Goal: Information Seeking & Learning: Learn about a topic

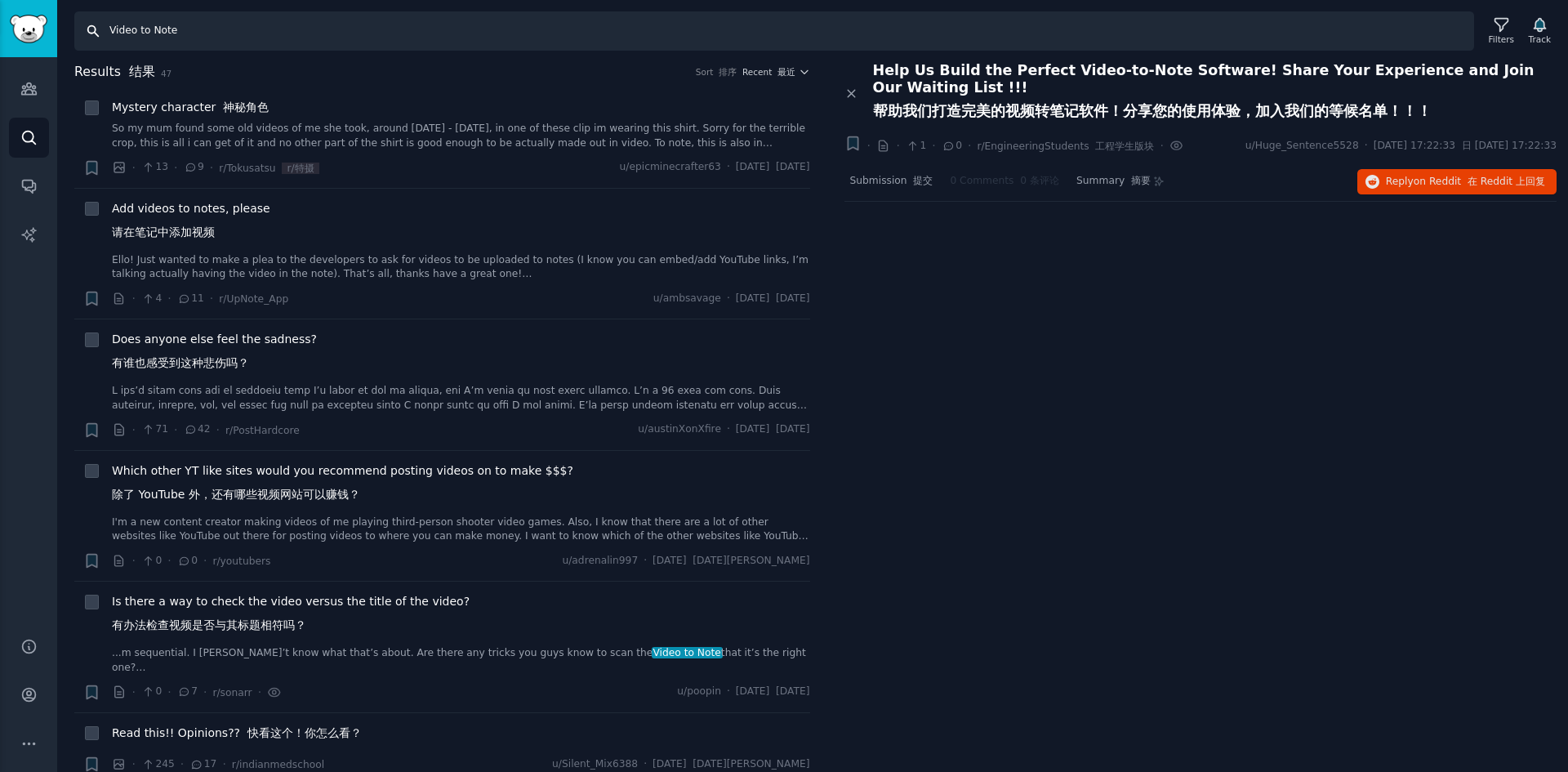
click at [180, 33] on input "Video to Note" at bounding box center [775, 31] width 1400 height 39
drag, startPoint x: 196, startPoint y: 30, endPoint x: 90, endPoint y: 27, distance: 106.0
click at [90, 27] on input "Video to Note" at bounding box center [775, 31] width 1400 height 39
paste input "3Blue1Brown"
type input "3Blue1Brown"
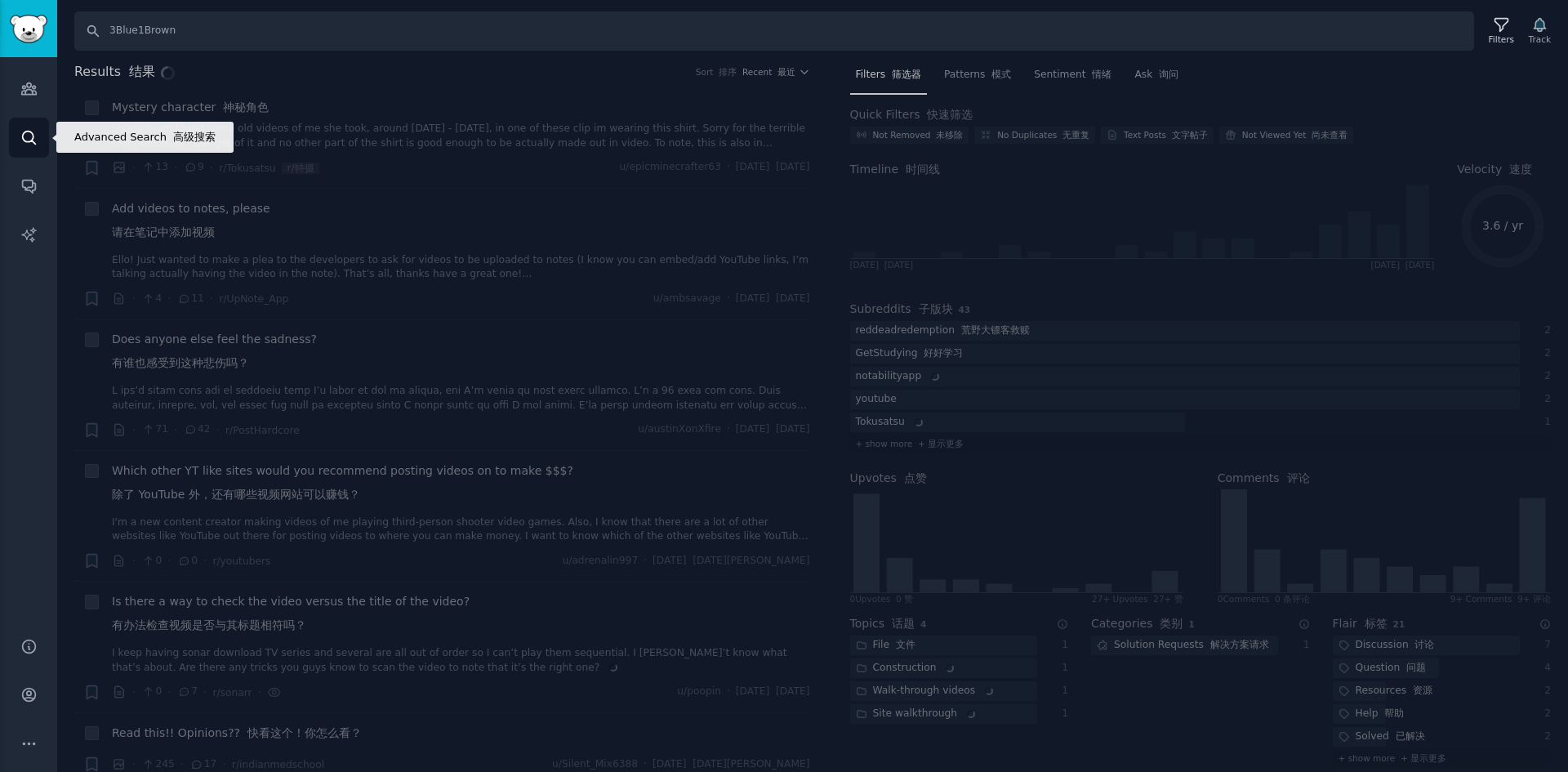
click at [36, 137] on icon "Sidebar" at bounding box center [28, 137] width 17 height 17
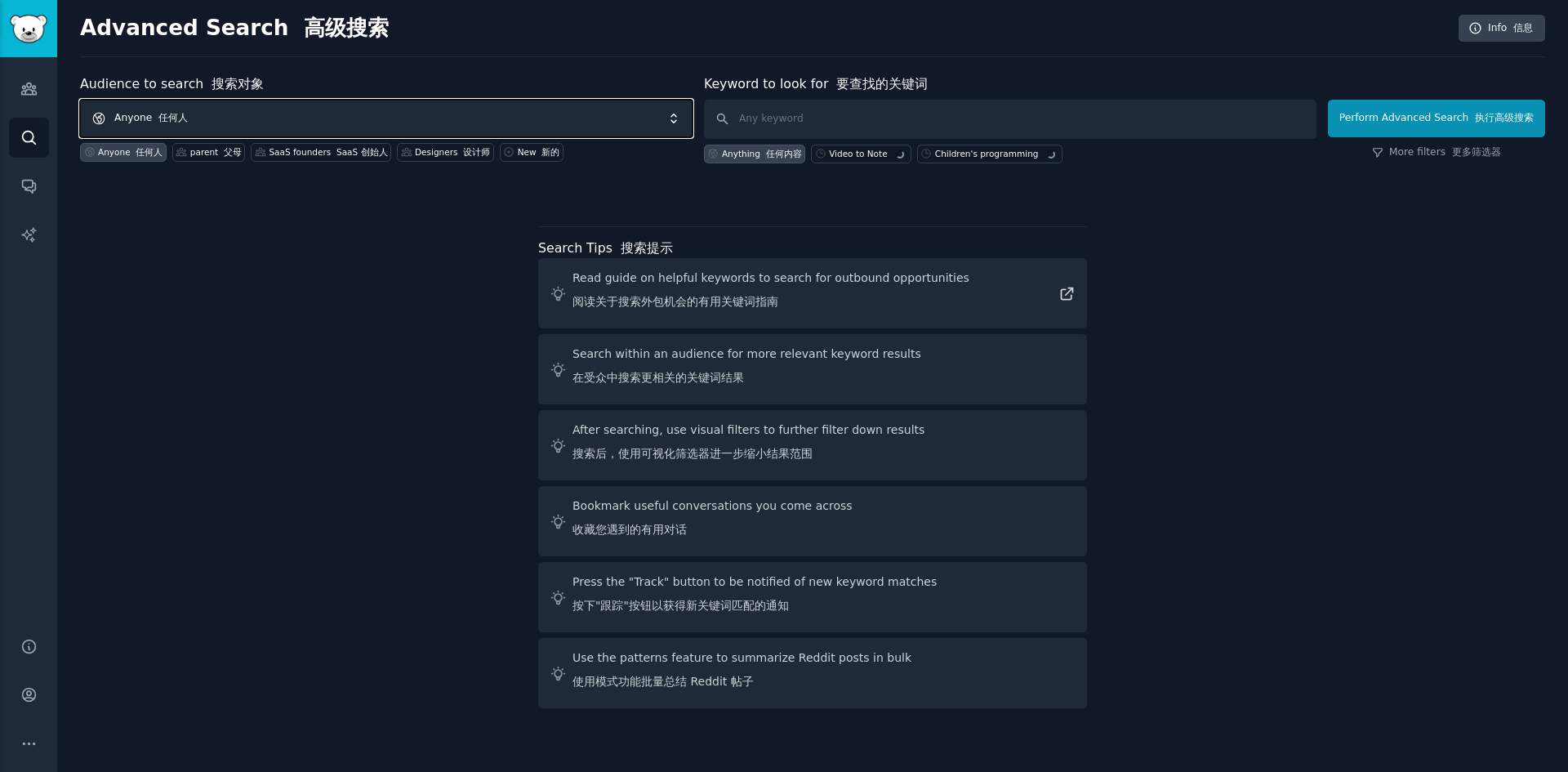
click at [268, 115] on span "Anyone 任何人" at bounding box center [386, 118] width 613 height 37
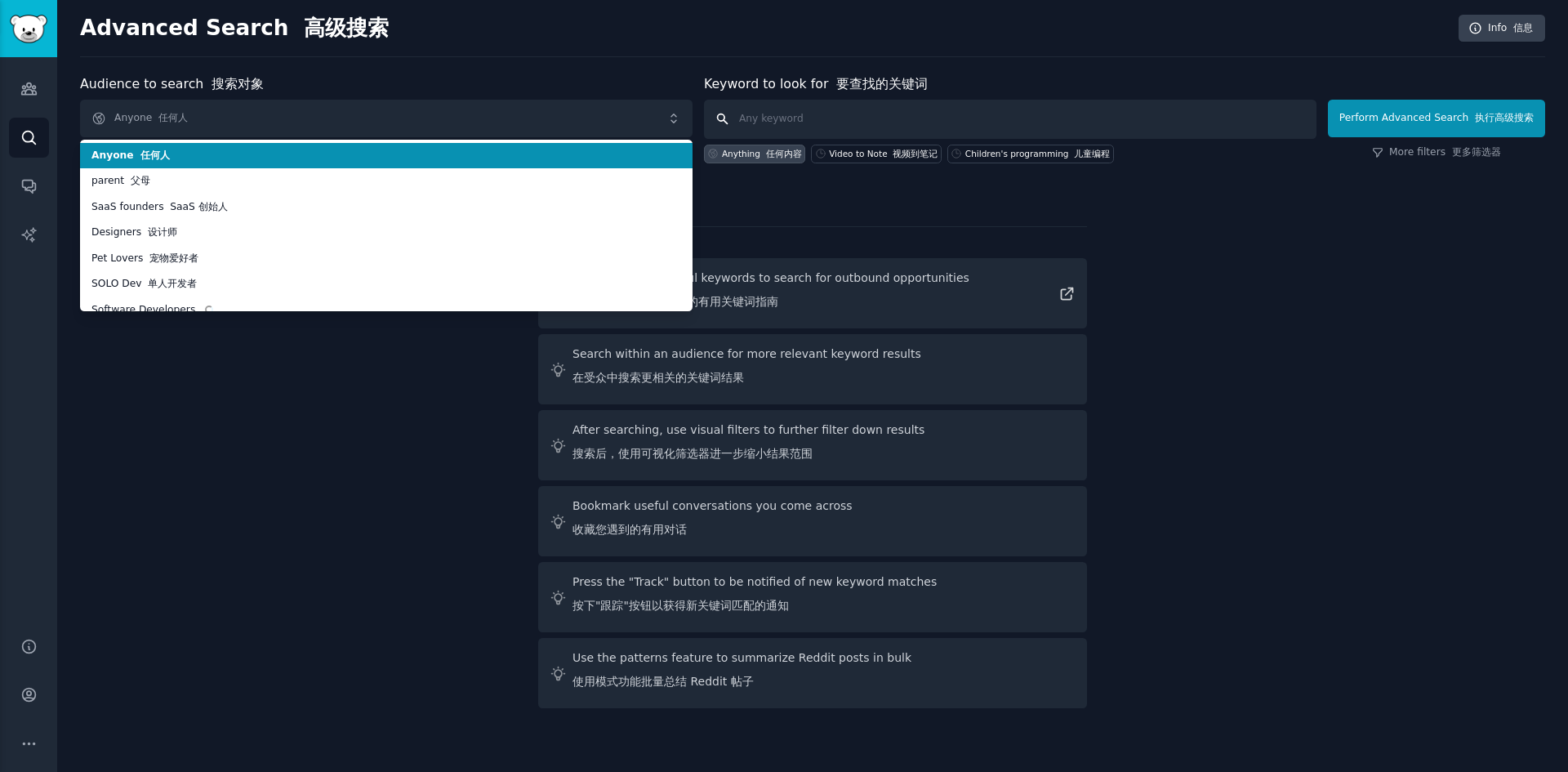
click at [779, 120] on input "text" at bounding box center [1011, 119] width 613 height 39
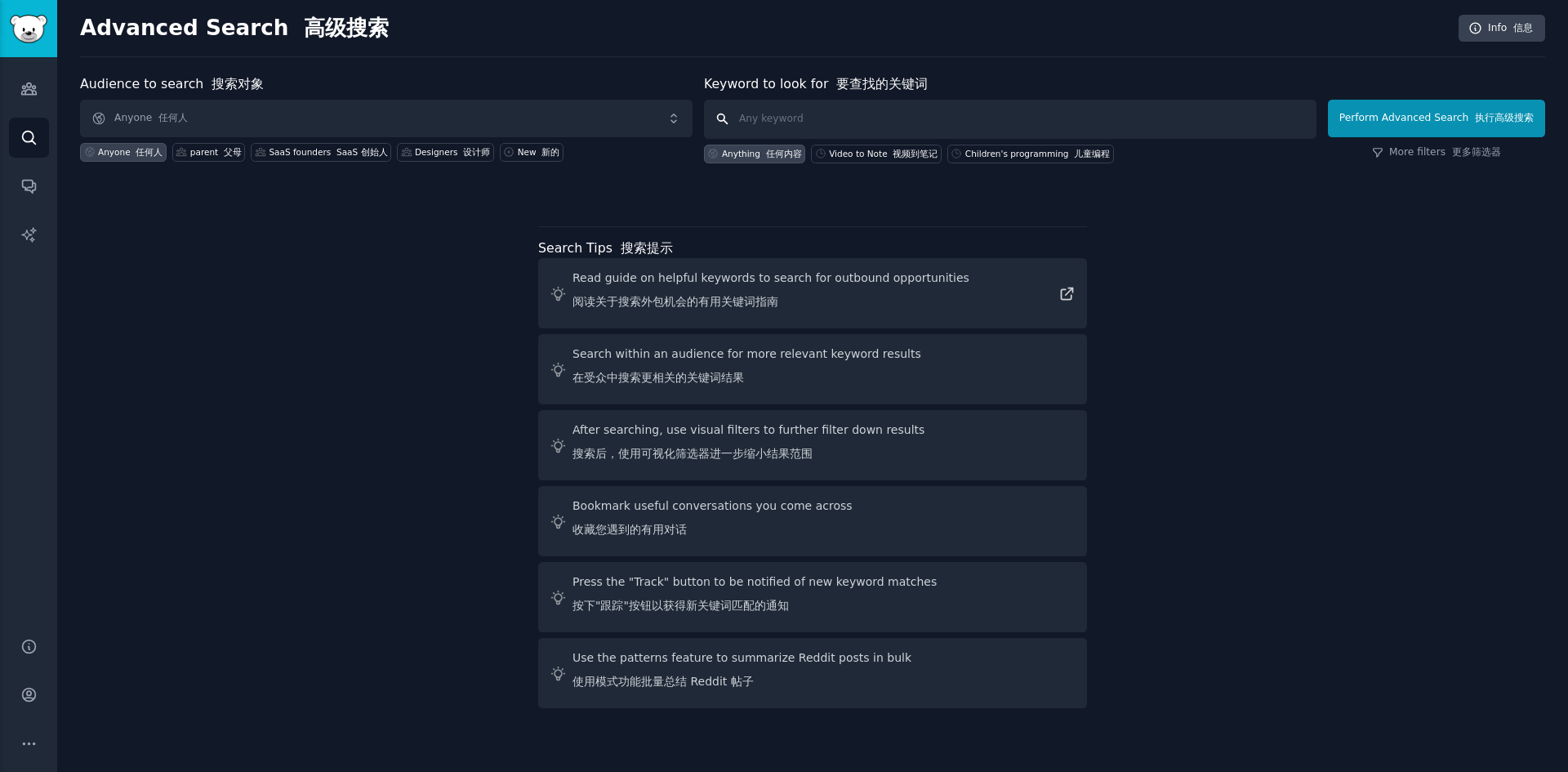
paste input "3Blue1Brown"
type input "3Blue1Brown"
click button "Perform Advanced Search 执行高级搜索" at bounding box center [1437, 118] width 218 height 37
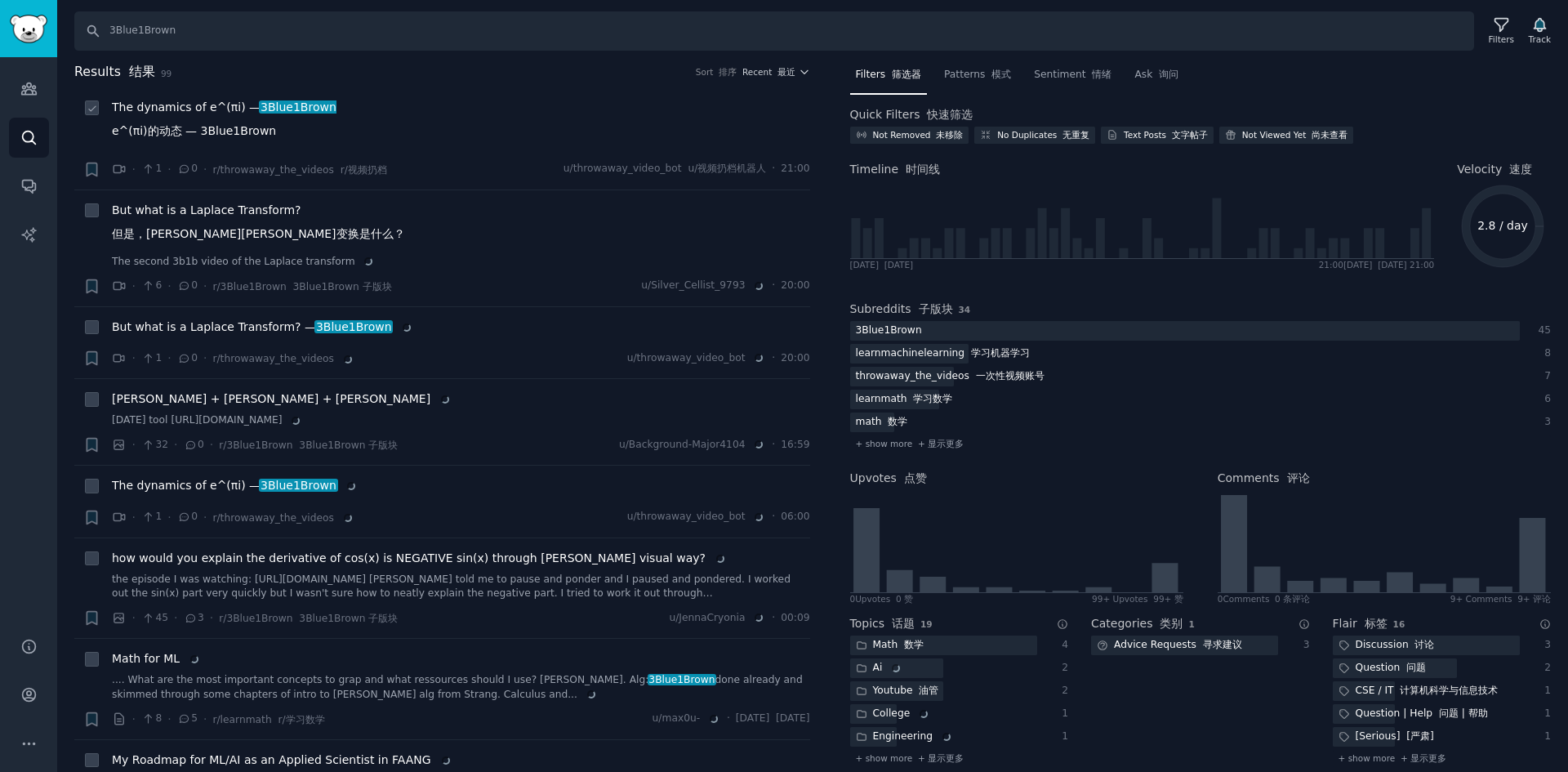
click at [298, 106] on span "3Blue1Brown" at bounding box center [298, 107] width 78 height 13
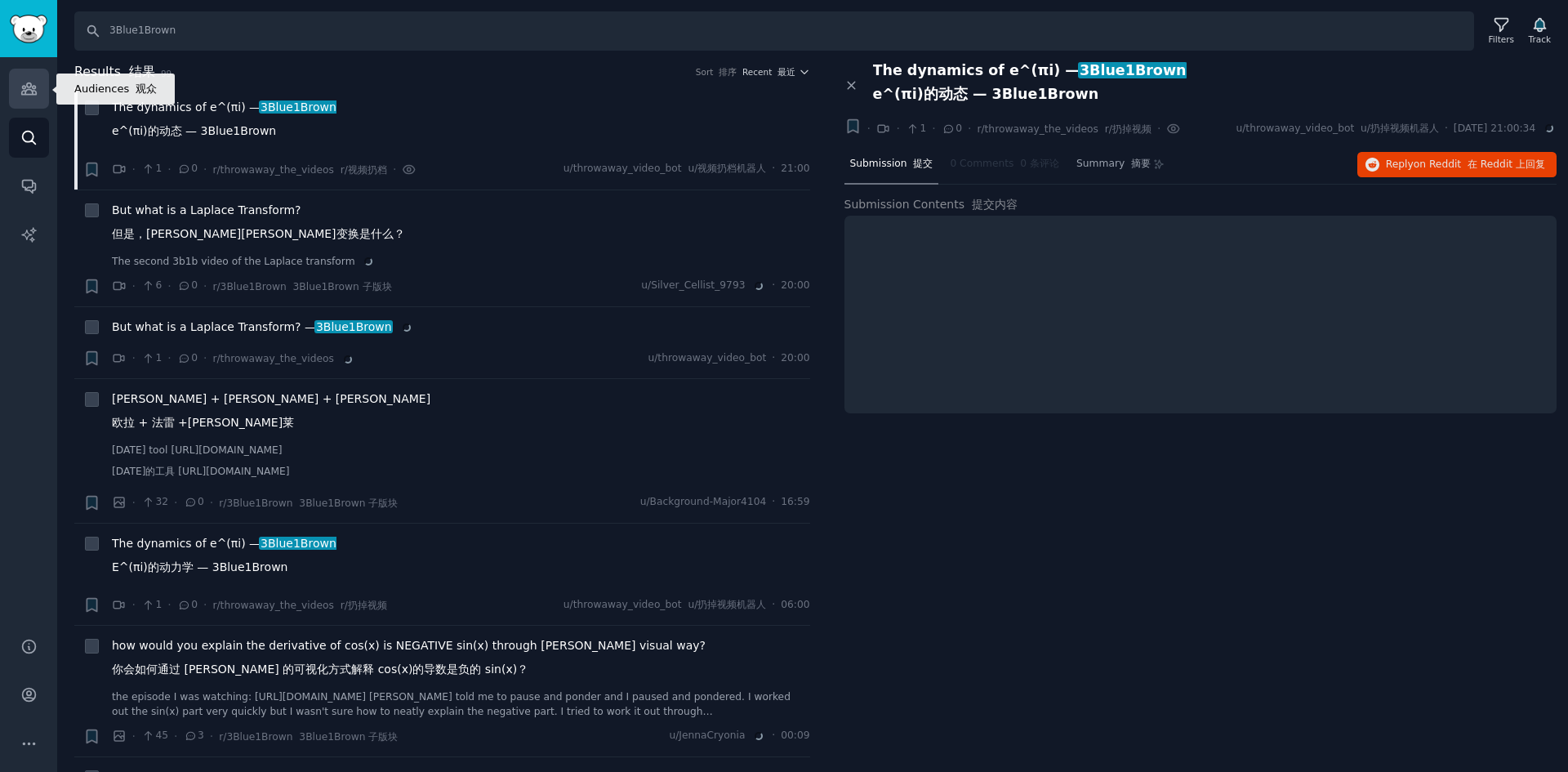
click at [30, 82] on icon "Sidebar" at bounding box center [28, 88] width 17 height 17
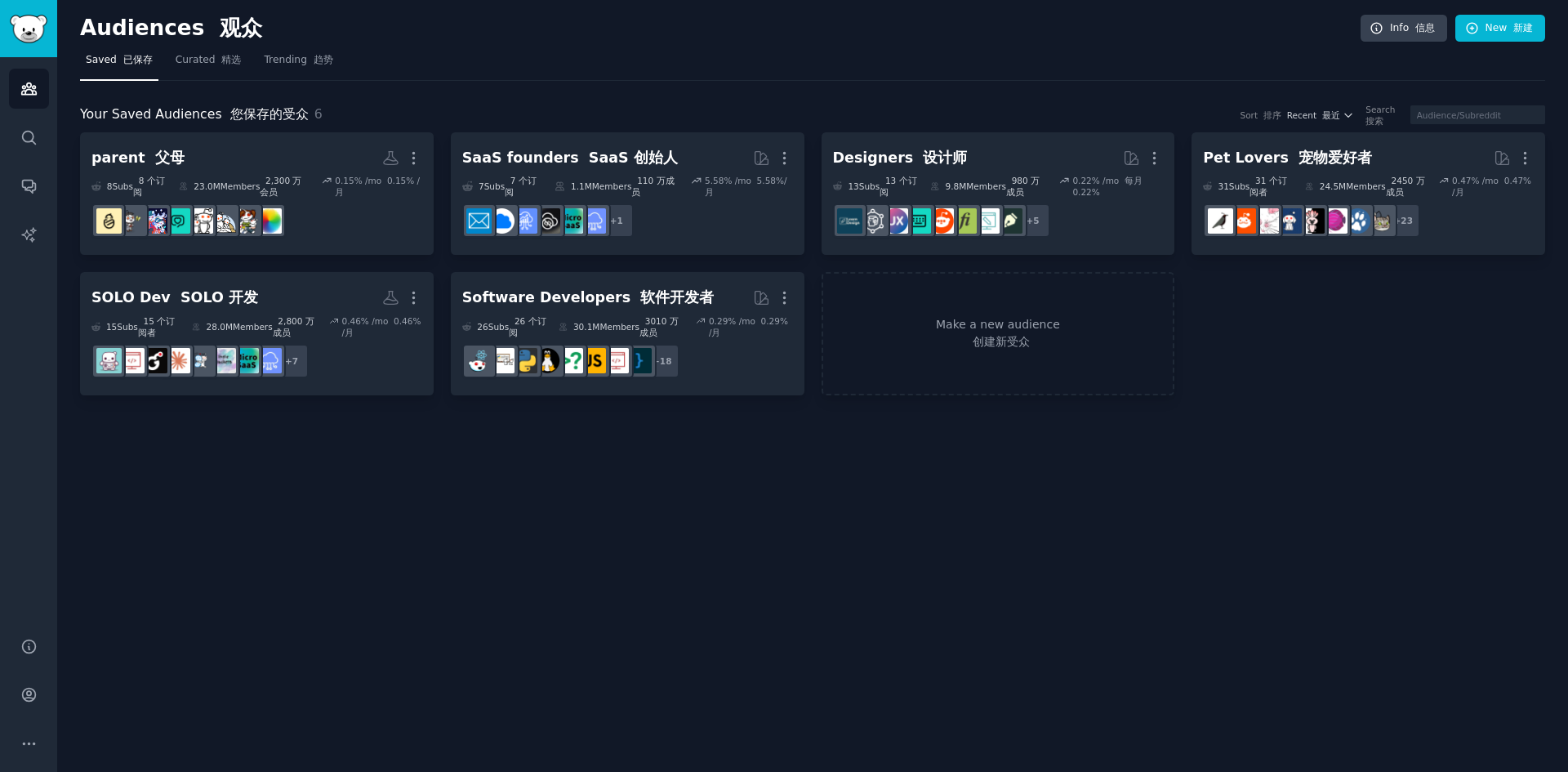
drag, startPoint x: 281, startPoint y: 68, endPoint x: 397, endPoint y: 70, distance: 116.0
click at [280, 68] on link "Trending 趋势" at bounding box center [298, 64] width 80 height 34
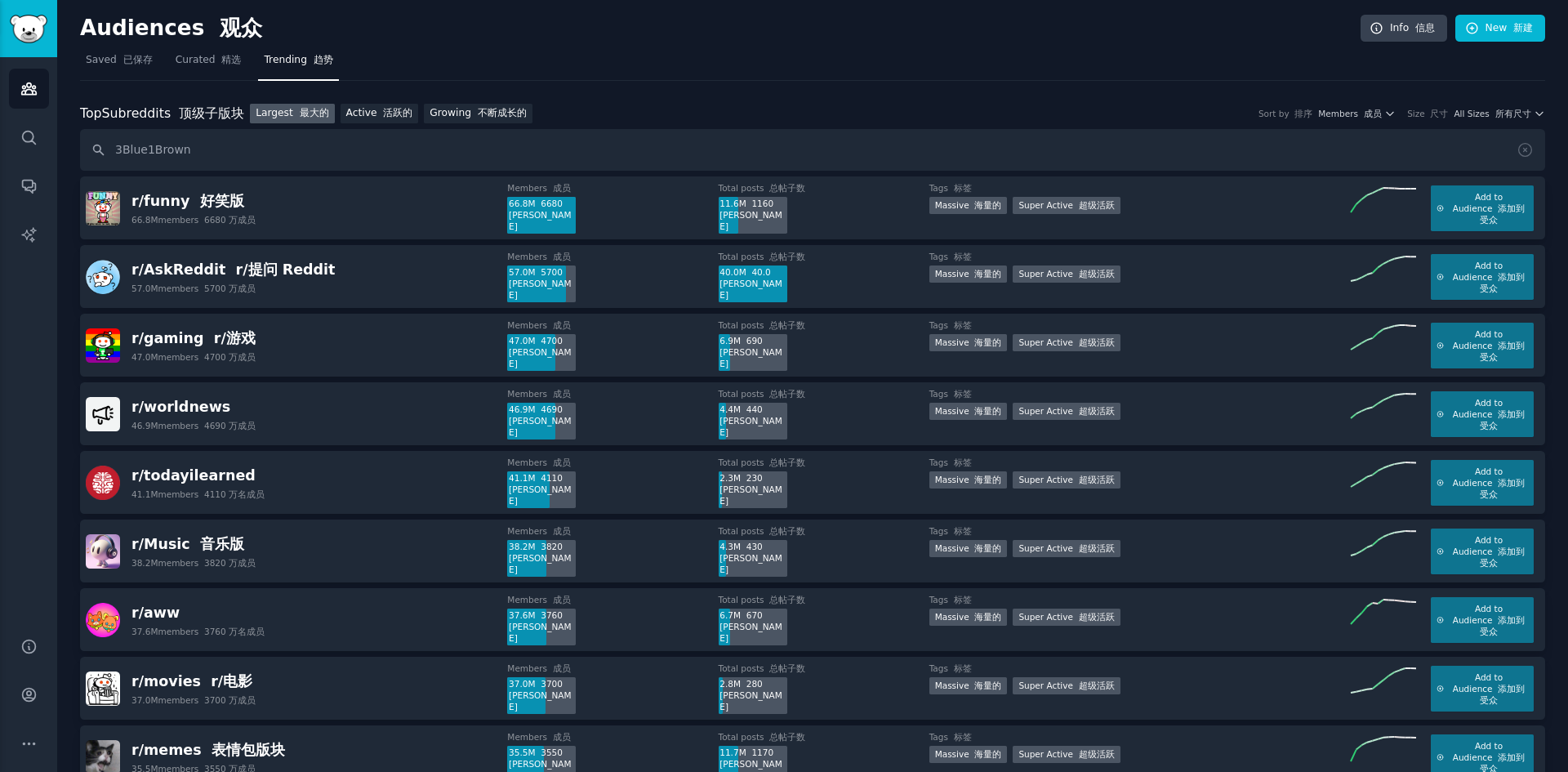
type input "3Blue1Brown"
click at [624, 29] on h2 "Audiences 观众" at bounding box center [720, 28] width 1281 height 26
click at [649, 28] on h2 "Audiences 观众" at bounding box center [720, 28] width 1281 height 26
click at [632, 33] on h2 "Audiences 观众" at bounding box center [720, 28] width 1281 height 26
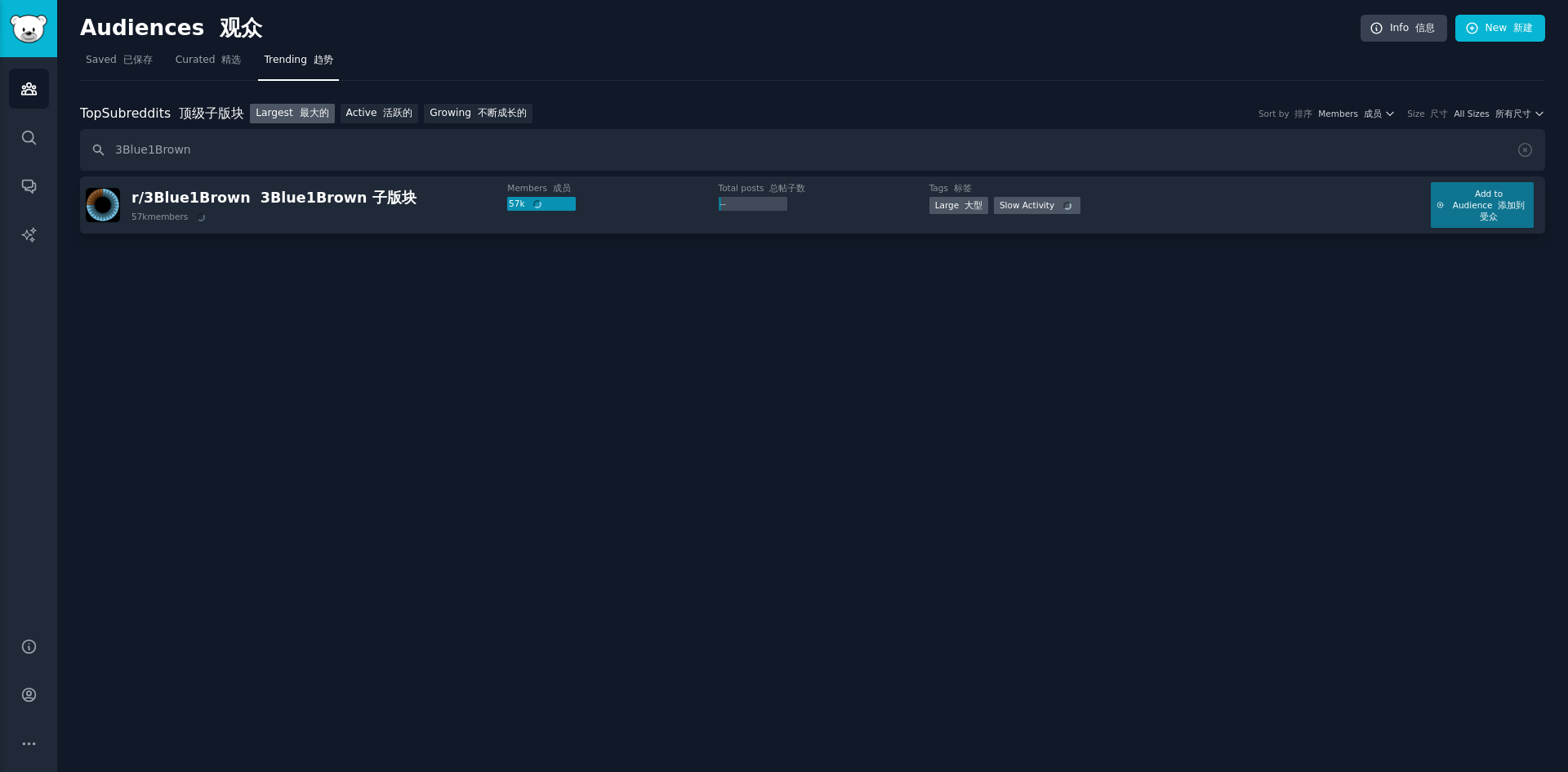
click at [691, 20] on h2 "Audiences 观众" at bounding box center [720, 28] width 1281 height 26
click at [725, 36] on h2 "Audiences 观众" at bounding box center [720, 28] width 1281 height 26
click at [706, 59] on nav "Saved 已保存 Curated 精选 Trending 趋势" at bounding box center [812, 64] width 1465 height 34
click at [1459, 205] on span "Add to Audience 添加到受众" at bounding box center [1489, 204] width 78 height 35
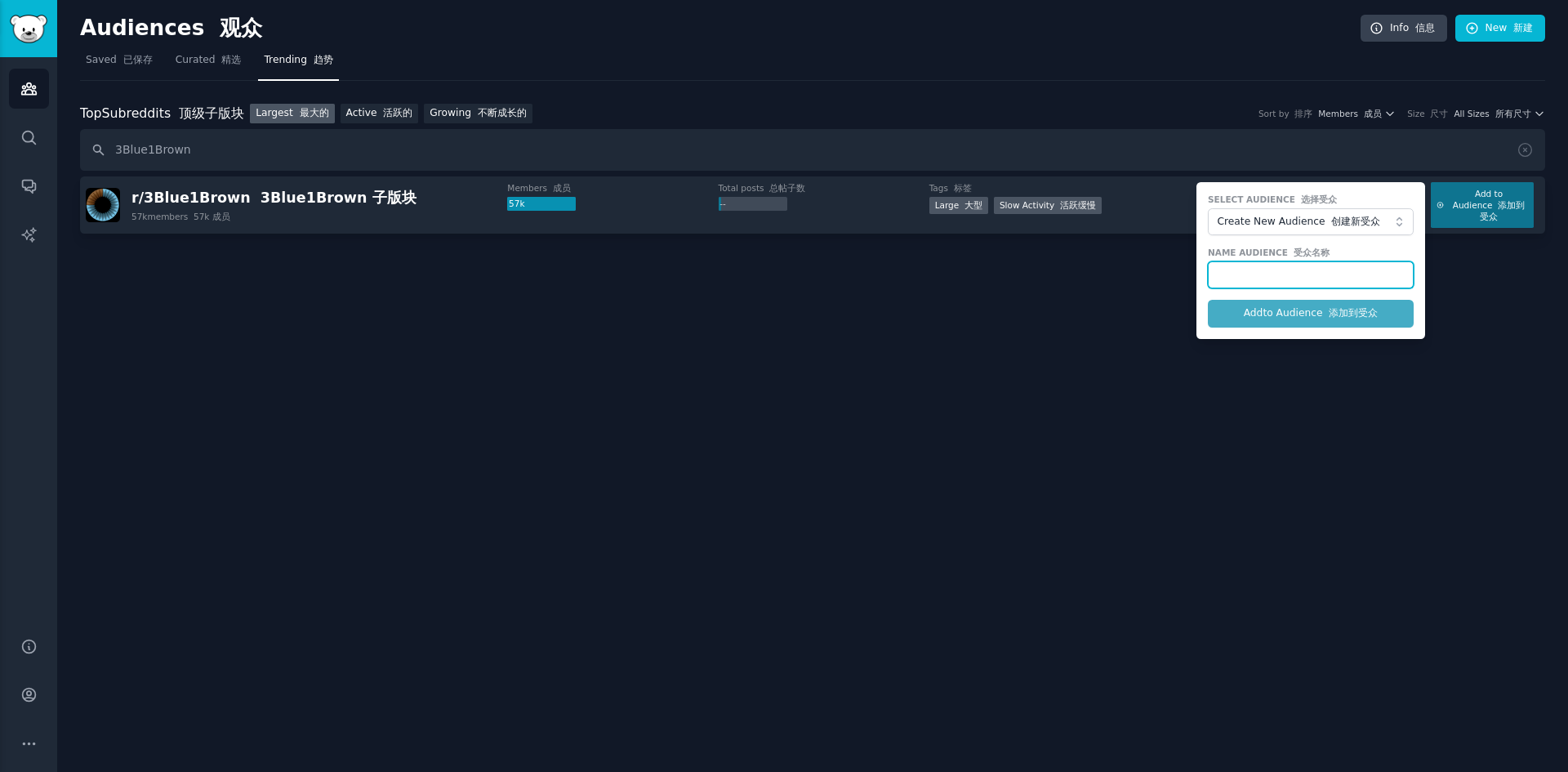
click at [1269, 277] on input "text" at bounding box center [1311, 275] width 206 height 28
paste input "3Blue1Brown"
type input "3Blue1Brown"
click at [1277, 314] on button "Add to Audience 添加到受众" at bounding box center [1311, 313] width 206 height 28
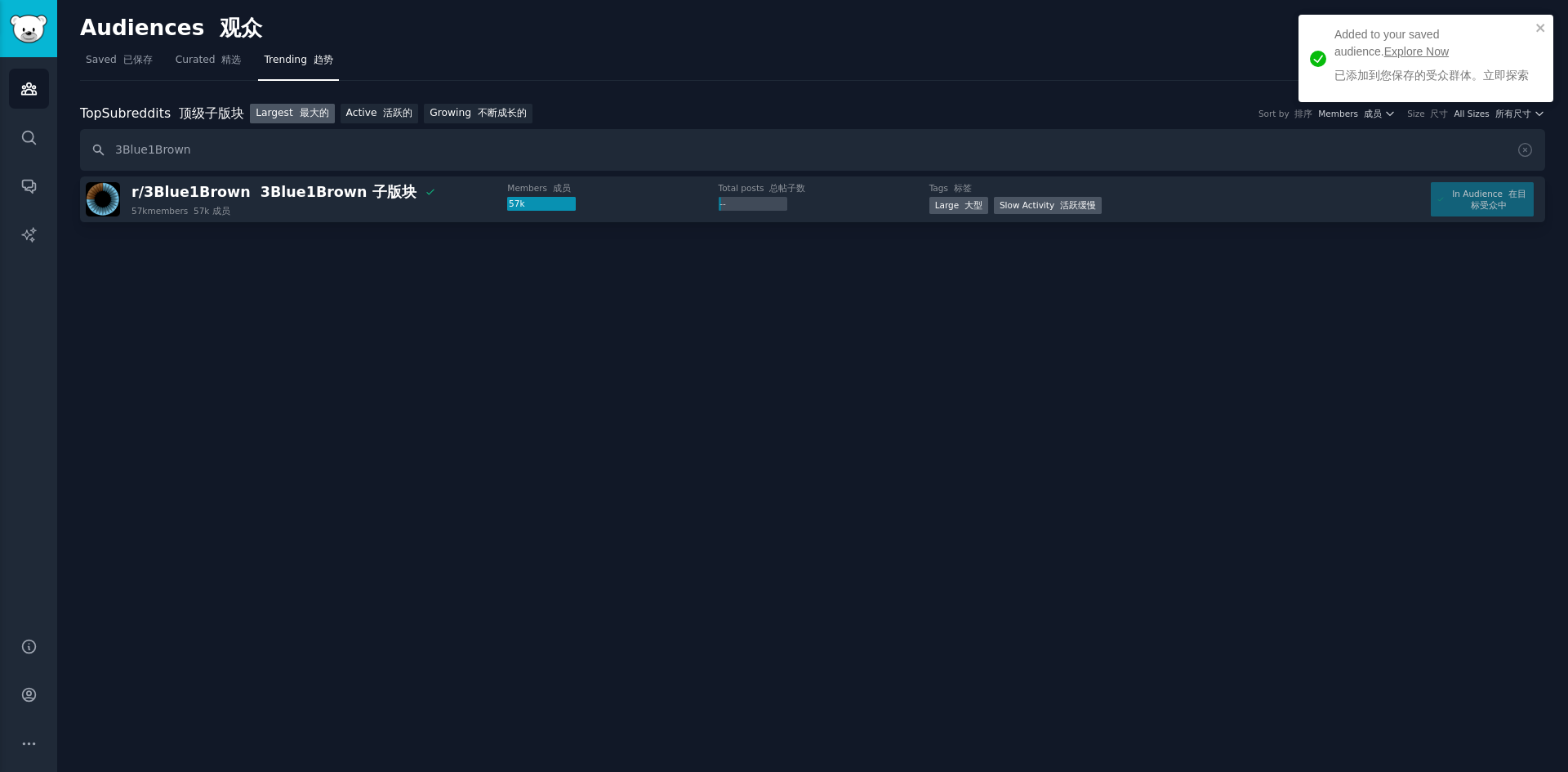
click at [1384, 46] on link "Explore Now" at bounding box center [1416, 52] width 65 height 13
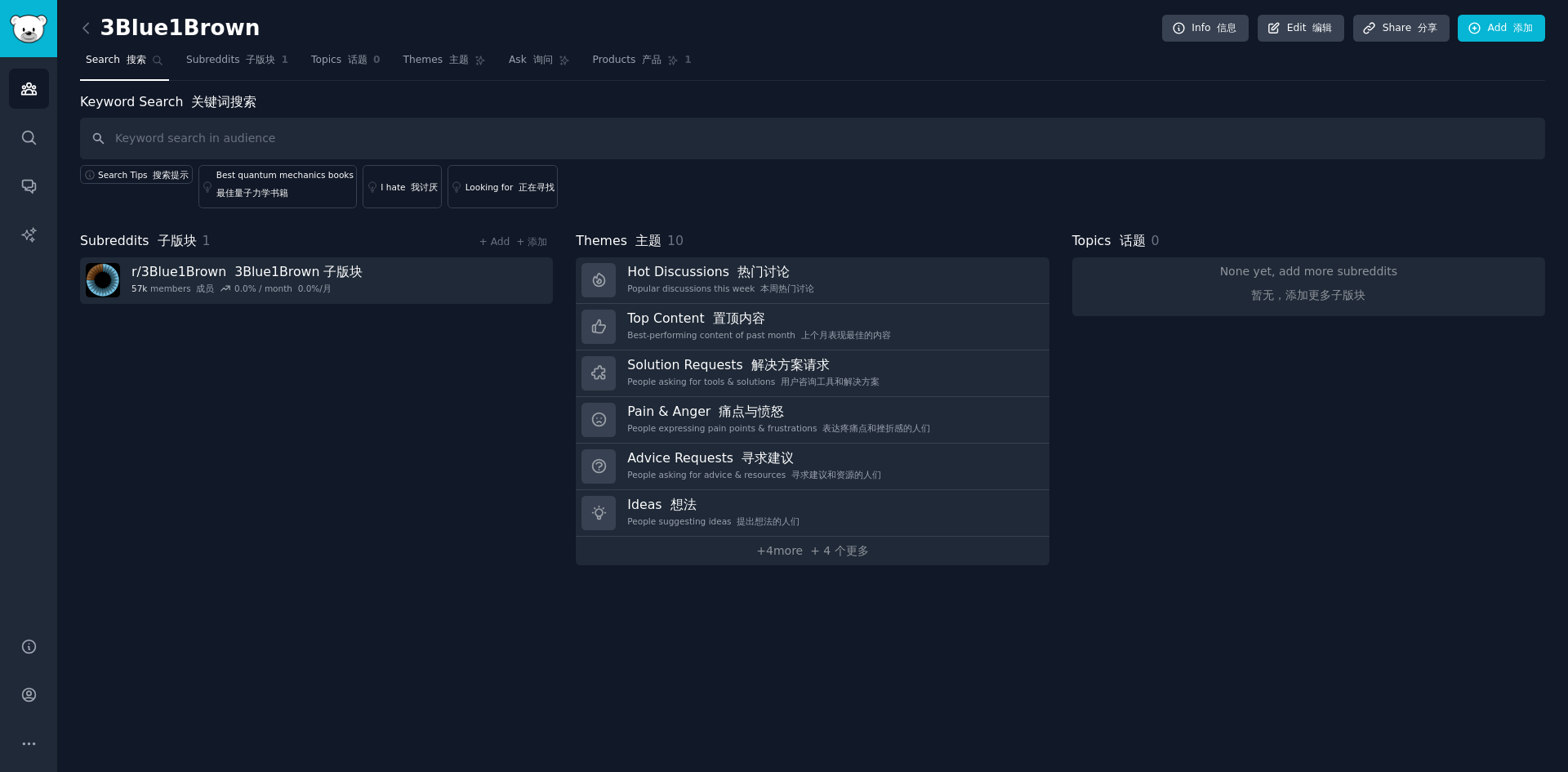
click at [467, 390] on div "Subreddits 子版块 1 + Add + 添加 r/ 3Blue1Brown 3Blue1Brown 子版块 57k members 成员 0.0 %…" at bounding box center [316, 398] width 473 height 334
click at [836, 550] on font "+ 4 个更多" at bounding box center [840, 550] width 59 height 13
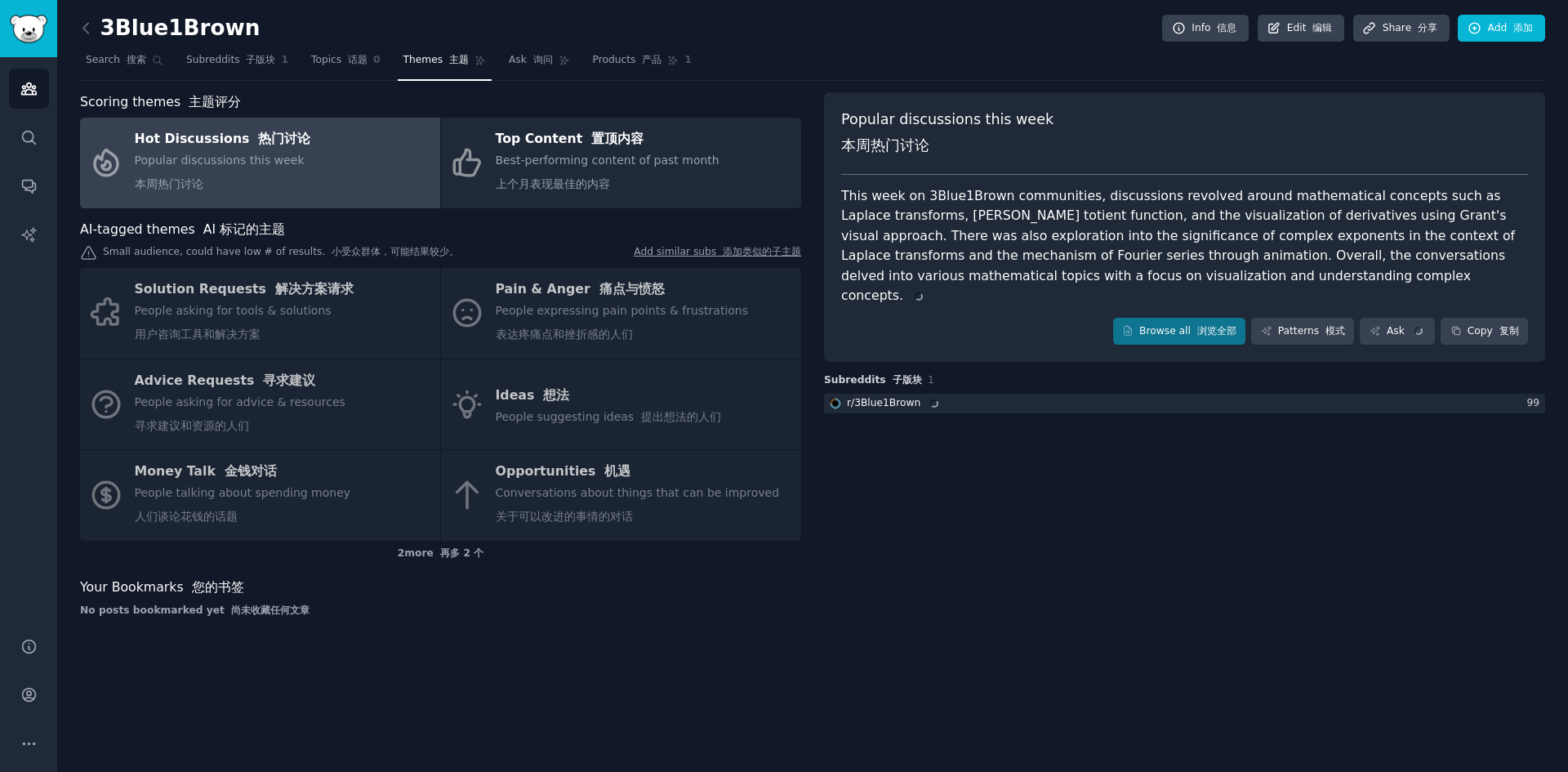
click at [278, 382] on div "Solution Requests 解决方案请求 People asking for tools & solutions 用户咨询工具和解决方案 Pain &…" at bounding box center [441, 404] width 721 height 273
click at [330, 313] on div "Solution Requests 解决方案请求 People asking for tools & solutions 用户咨询工具和解决方案 Pain &…" at bounding box center [441, 404] width 721 height 273
click at [556, 318] on div "Solution Requests 解决方案请求 People asking for tools & solutions 用户咨询工具和解决方案 Pain &…" at bounding box center [441, 404] width 721 height 273
click at [568, 360] on div "Solution Requests 解决方案请求 People asking for tools & solutions 用户咨询工具和解决方案 Pain &…" at bounding box center [441, 404] width 721 height 273
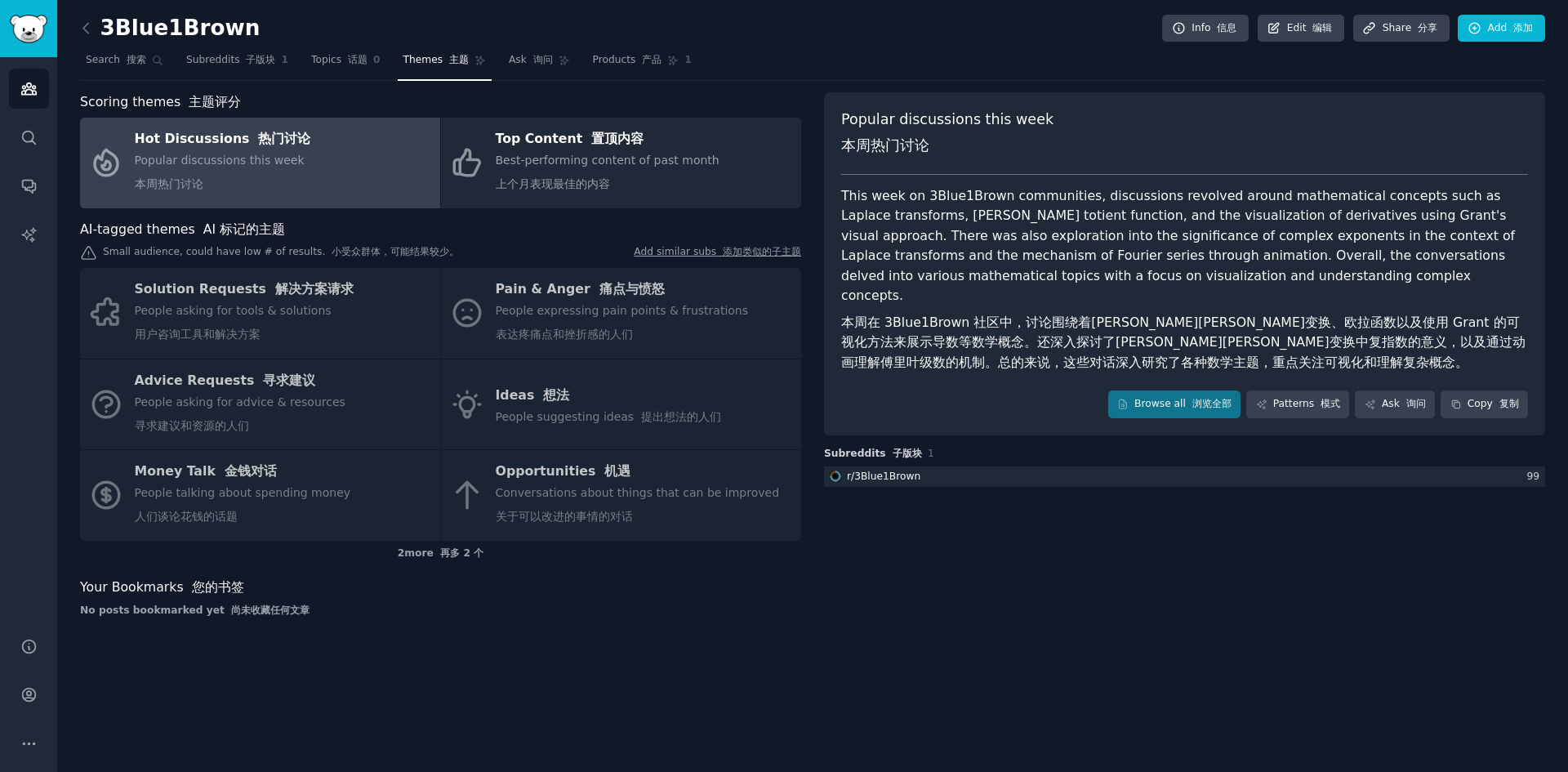
click at [575, 478] on div "Solution Requests 解决方案请求 People asking for tools & solutions 用户咨询工具和解决方案 Pain &…" at bounding box center [441, 404] width 721 height 273
click at [593, 399] on div "Solution Requests 解决方案请求 People asking for tools & solutions 用户咨询工具和解决方案 Pain &…" at bounding box center [441, 404] width 721 height 273
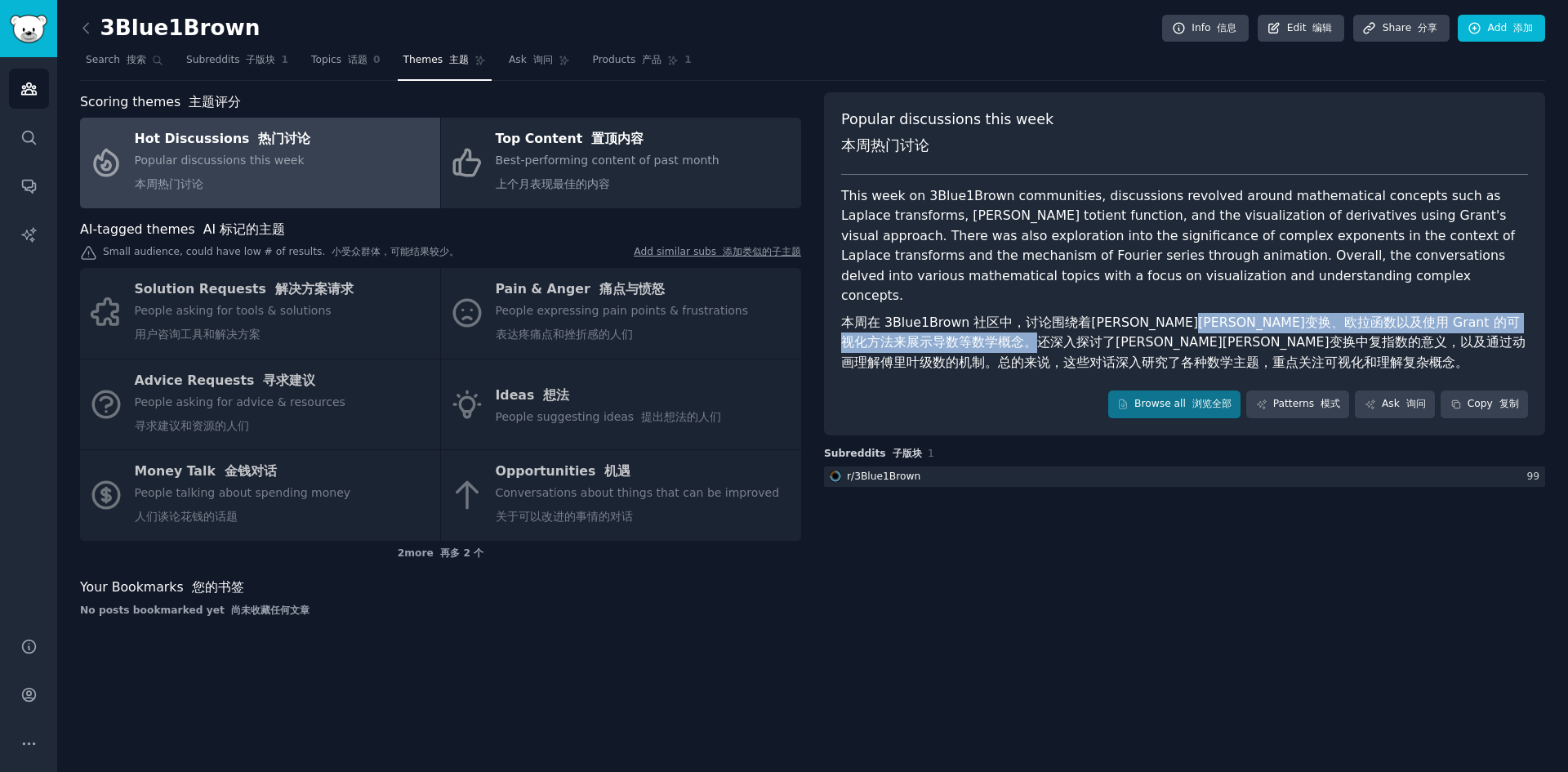
drag, startPoint x: 1247, startPoint y: 302, endPoint x: 1147, endPoint y: 314, distance: 100.7
click at [1148, 314] on font "本周在 3Blue1Brown 社区中，讨论围绕着[PERSON_NAME][PERSON_NAME]变换、欧拉函数以及使用 Grant 的可视化方法来展示导…" at bounding box center [1183, 342] width 684 height 56
click at [1147, 313] on font "本周在 3Blue1Brown 社区中，讨论围绕着[PERSON_NAME][PERSON_NAME]变换、欧拉函数以及使用 Grant 的可视化方法来展示导…" at bounding box center [1184, 343] width 687 height 60
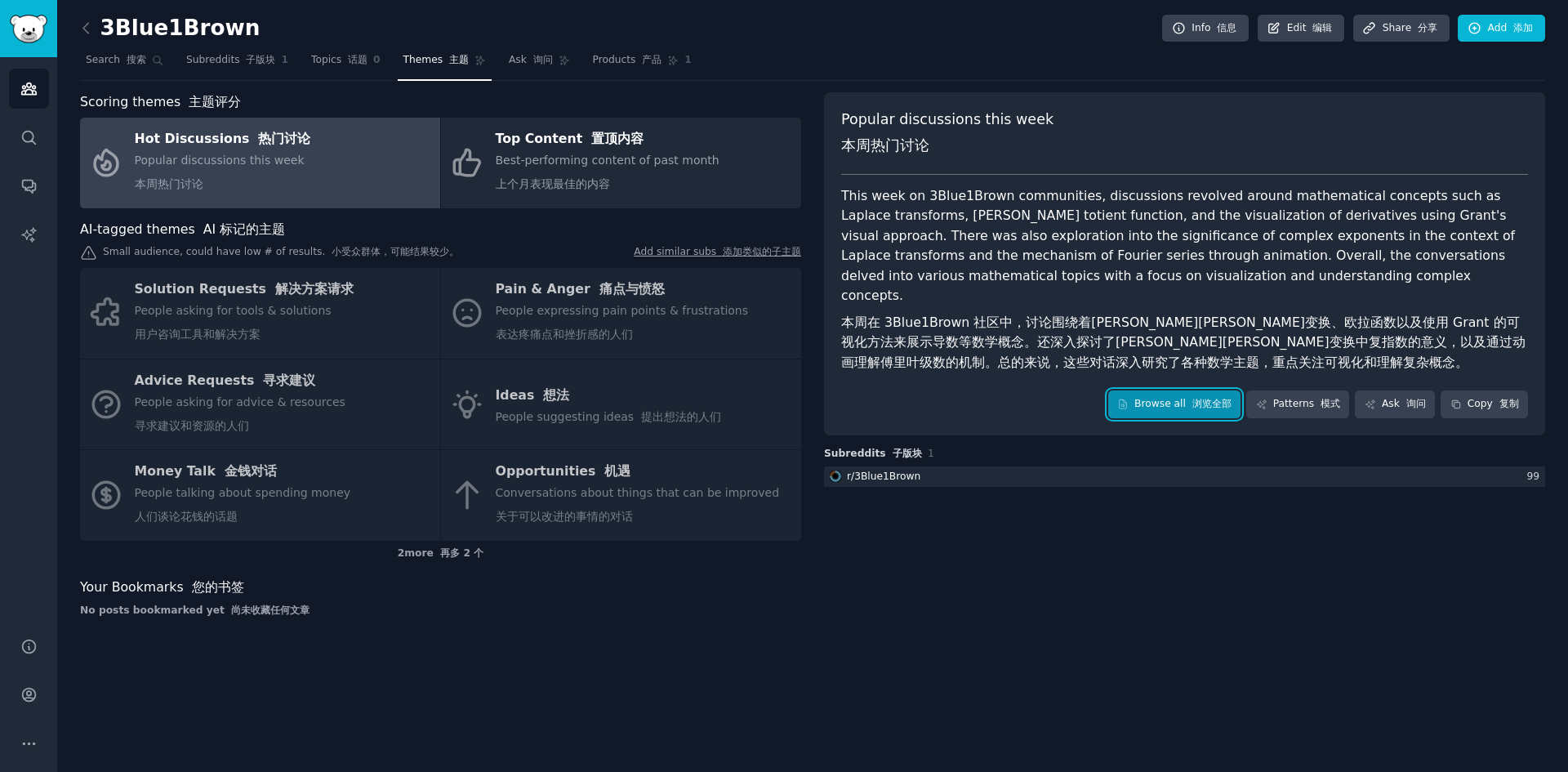
click at [1147, 390] on link "Browse all 浏览全部" at bounding box center [1175, 403] width 133 height 28
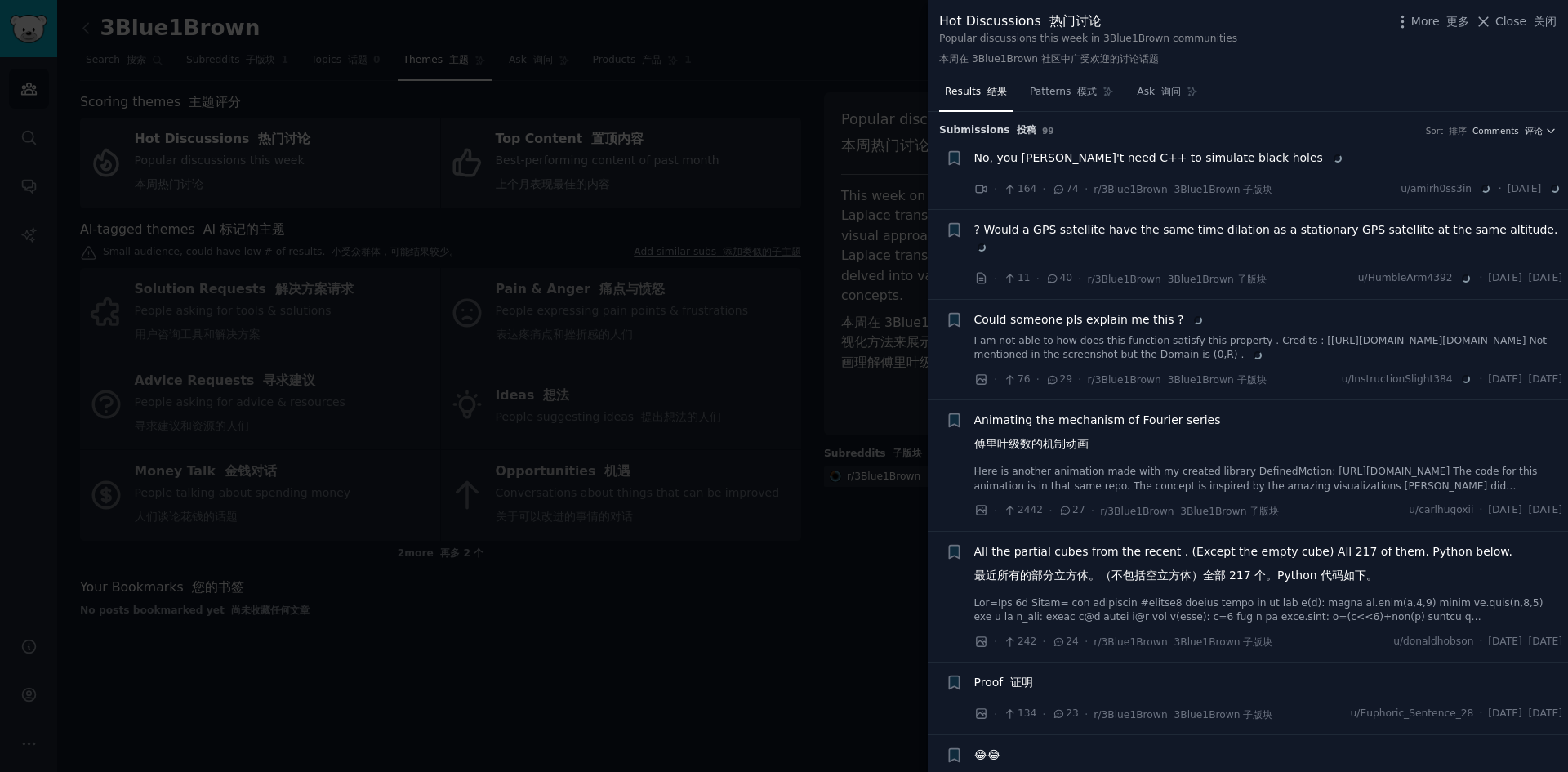
click at [1271, 84] on div "Results 结果 Patterns 模式 Ask 询问" at bounding box center [1247, 96] width 641 height 34
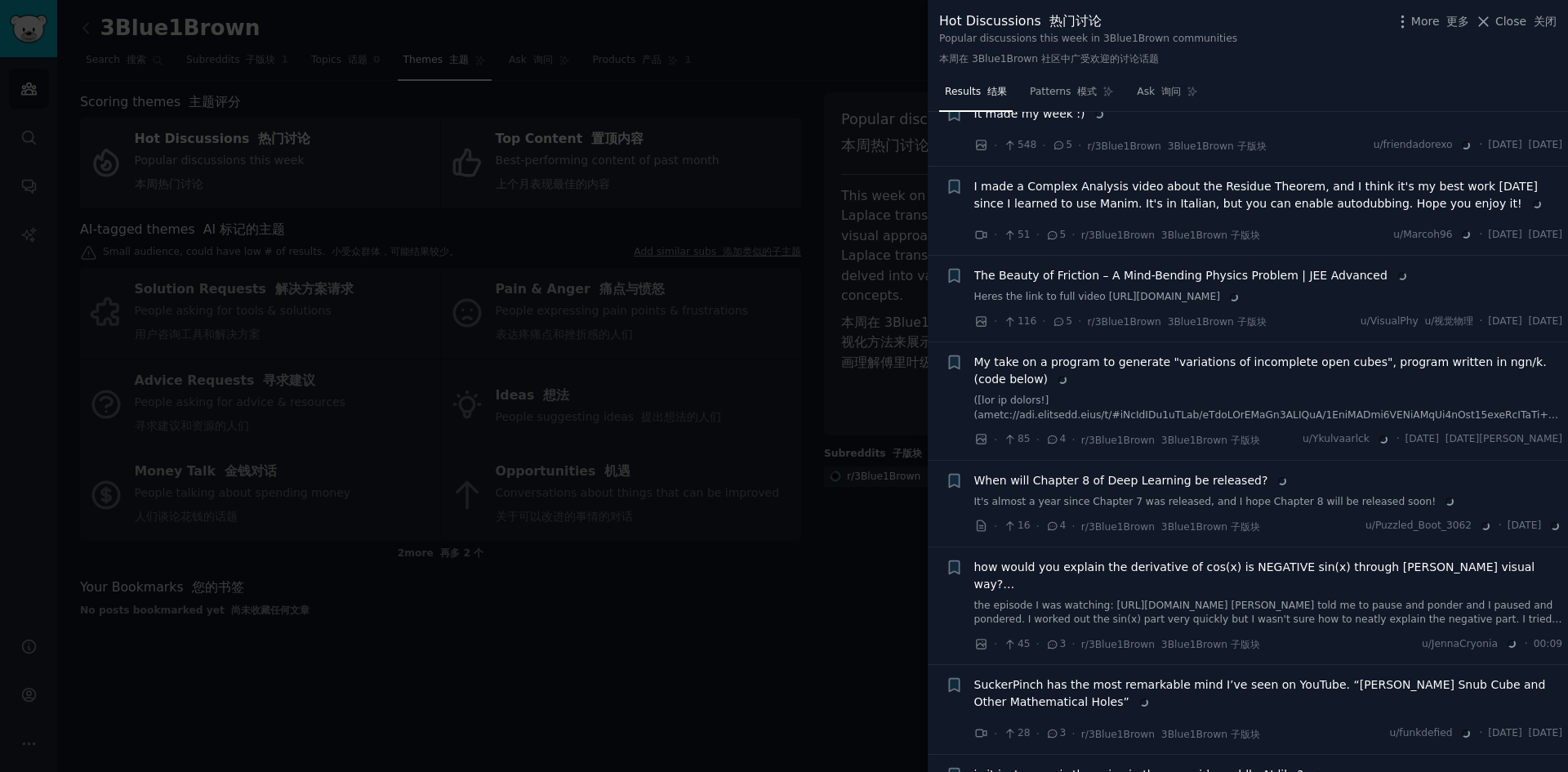
scroll to position [2050, 0]
